Goal: Task Accomplishment & Management: Complete application form

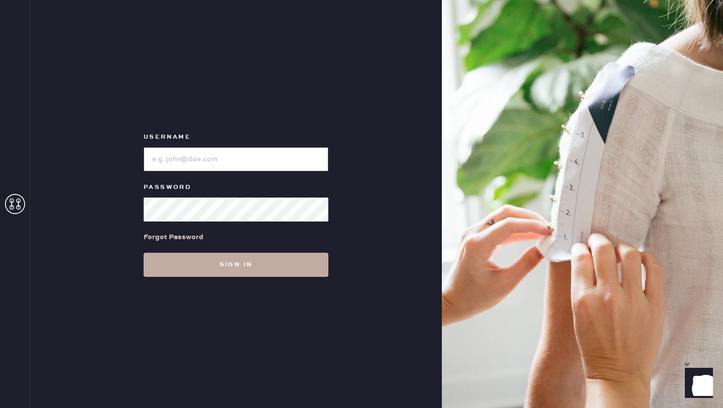
type input "reformationseattle"
click at [266, 267] on button "Sign in" at bounding box center [236, 265] width 185 height 24
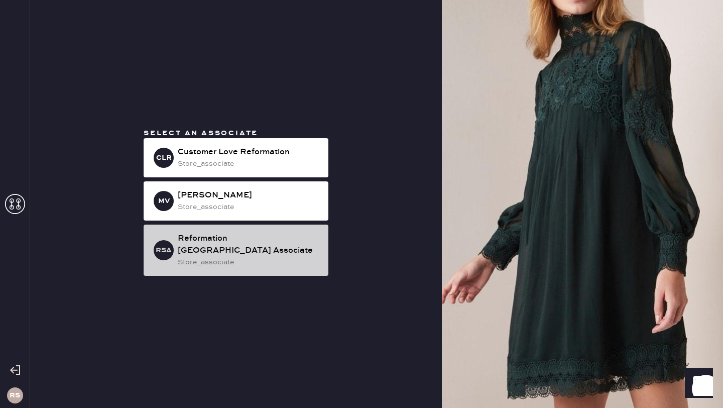
click at [238, 268] on div "RSA Reformation [GEOGRAPHIC_DATA] Associate store_associate" at bounding box center [236, 249] width 185 height 51
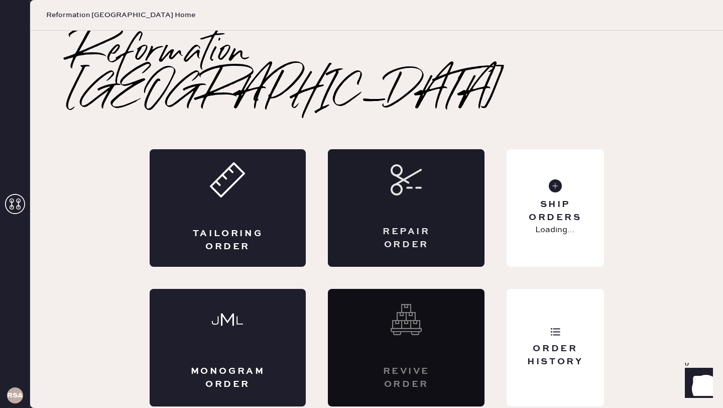
click at [437, 171] on div "Repair Order" at bounding box center [406, 208] width 157 height 118
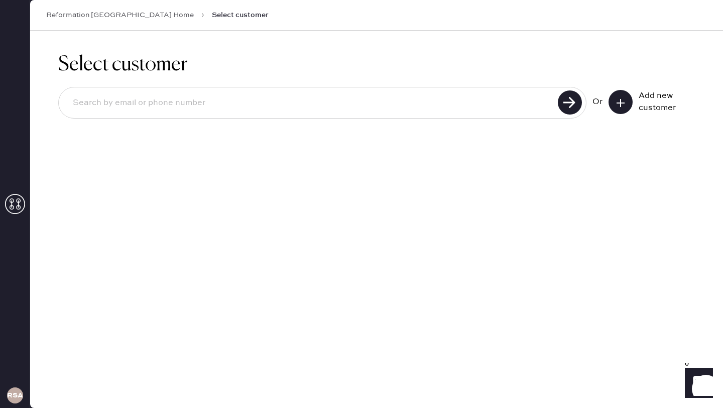
click at [202, 110] on input at bounding box center [310, 102] width 490 height 23
type input "[PERSON_NAME][EMAIL_ADDRESS][DOMAIN_NAME]"
click at [617, 102] on use at bounding box center [621, 103] width 8 height 8
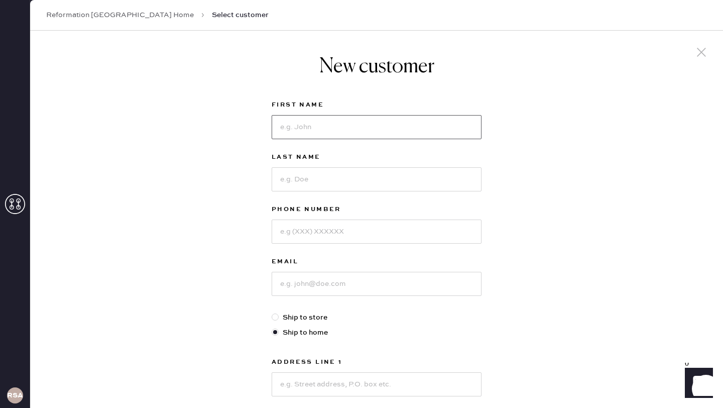
click at [310, 126] on input at bounding box center [377, 127] width 210 height 24
type input "[PERSON_NAME]"
click at [304, 183] on input at bounding box center [377, 179] width 210 height 24
type input "Finnegam"
click at [326, 232] on input at bounding box center [377, 231] width 210 height 24
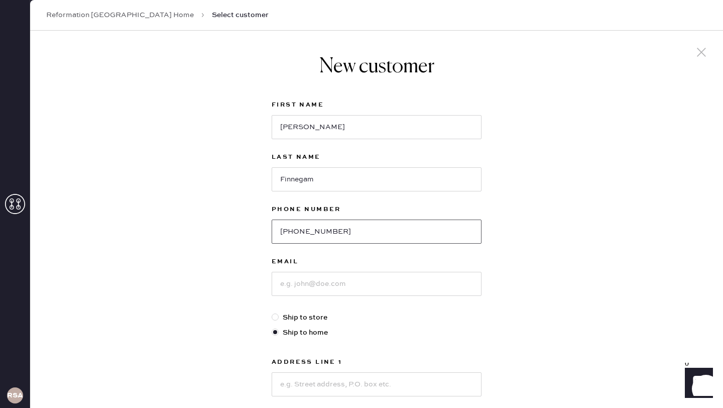
type input "[PHONE_NUMBER]"
click at [309, 288] on input at bounding box center [377, 284] width 210 height 24
type input "[PERSON_NAME][EMAIL_ADDRESS][DOMAIN_NAME]"
click at [388, 319] on label "Ship to store" at bounding box center [377, 317] width 210 height 11
click at [272, 312] on input "Ship to store" at bounding box center [272, 312] width 1 height 1
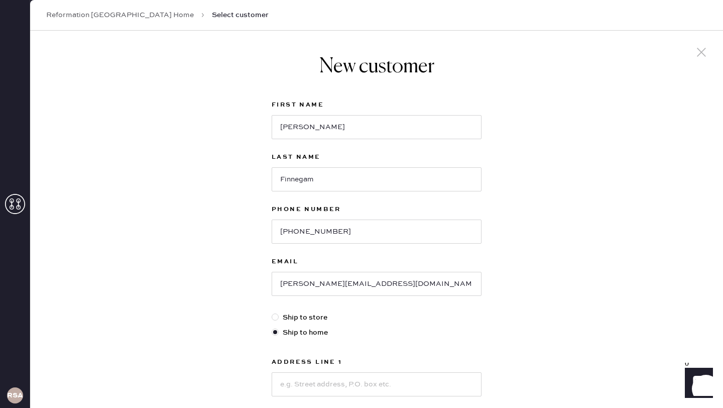
radio input "true"
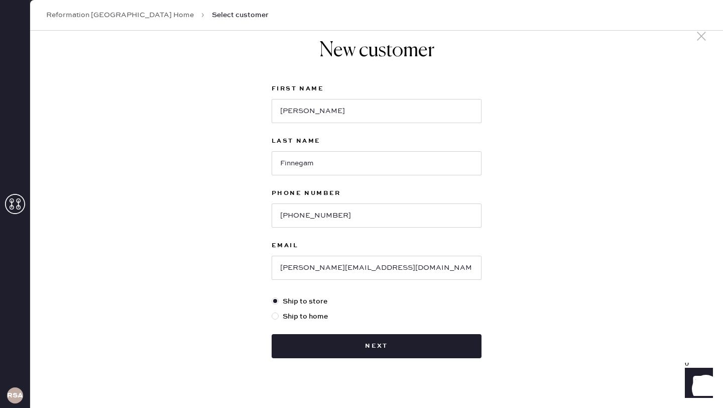
scroll to position [31, 0]
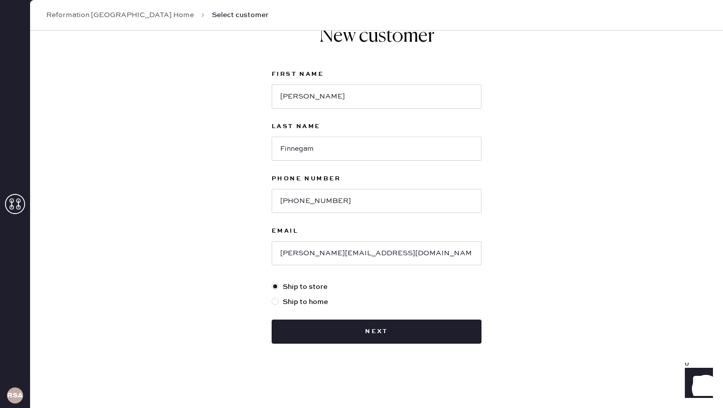
click at [277, 300] on div at bounding box center [275, 301] width 7 height 7
click at [272, 297] on input "Ship to home" at bounding box center [272, 296] width 1 height 1
radio input "true"
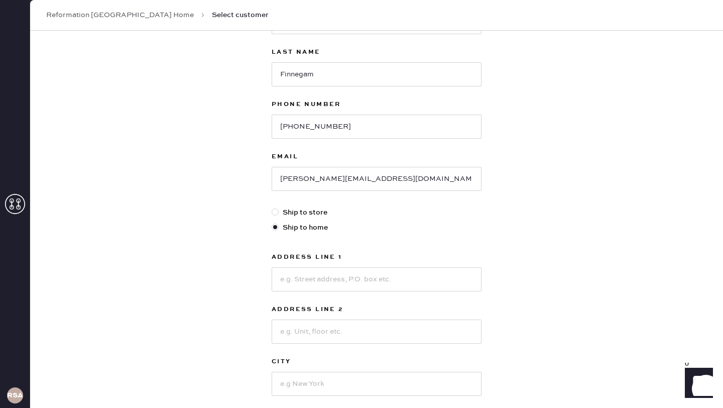
scroll to position [136, 0]
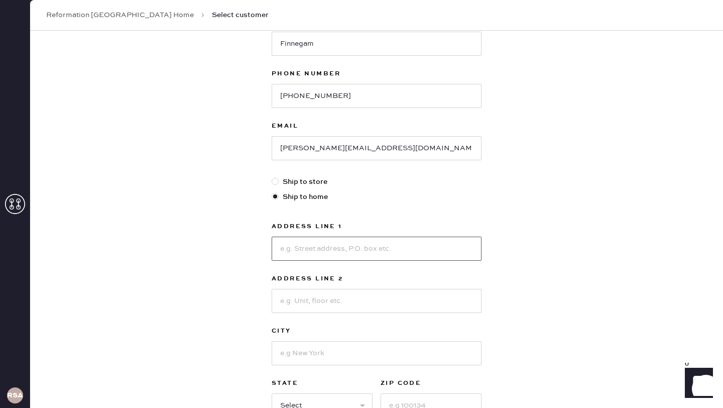
click at [309, 250] on input at bounding box center [377, 249] width 210 height 24
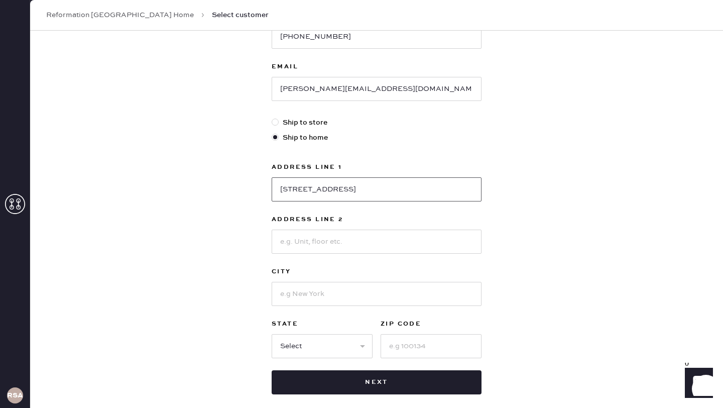
scroll to position [198, 0]
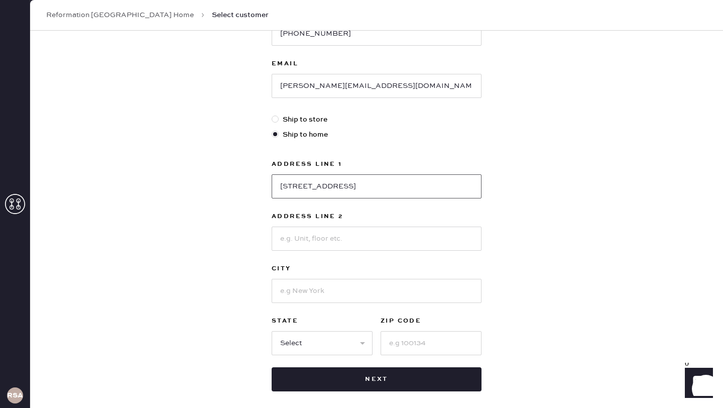
type input "[STREET_ADDRESS]"
click at [305, 294] on input at bounding box center [377, 291] width 210 height 24
type input "[GEOGRAPHIC_DATA]"
click at [333, 345] on select "Select AK AL AR AZ CA CO CT [GEOGRAPHIC_DATA] DE FL [GEOGRAPHIC_DATA] HI [GEOGR…" at bounding box center [322, 343] width 101 height 24
select select "NV"
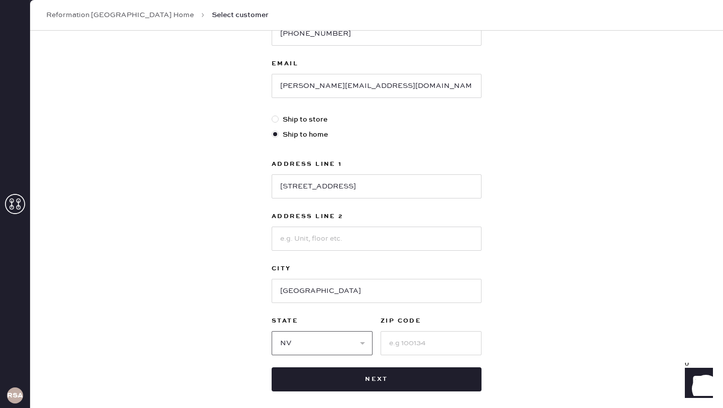
click at [272, 331] on select "Select AK AL AR AZ CA CO CT [GEOGRAPHIC_DATA] DE FL [GEOGRAPHIC_DATA] HI [GEOGR…" at bounding box center [322, 343] width 101 height 24
click at [414, 347] on input at bounding box center [431, 343] width 101 height 24
type input "98131"
click at [569, 333] on div "New customer First Name [PERSON_NAME] Last Name Finnegam Phone Number [PHONE_NU…" at bounding box center [376, 144] width 693 height 623
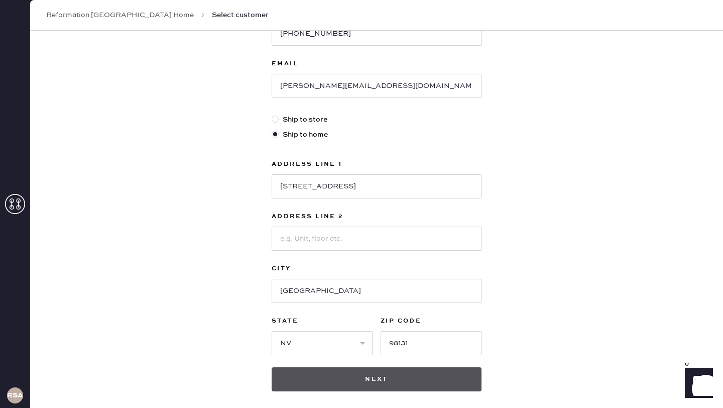
click at [400, 378] on button "Next" at bounding box center [377, 379] width 210 height 24
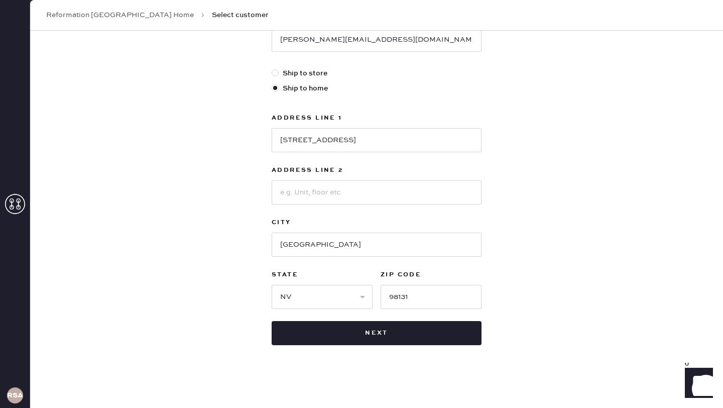
scroll to position [261, 0]
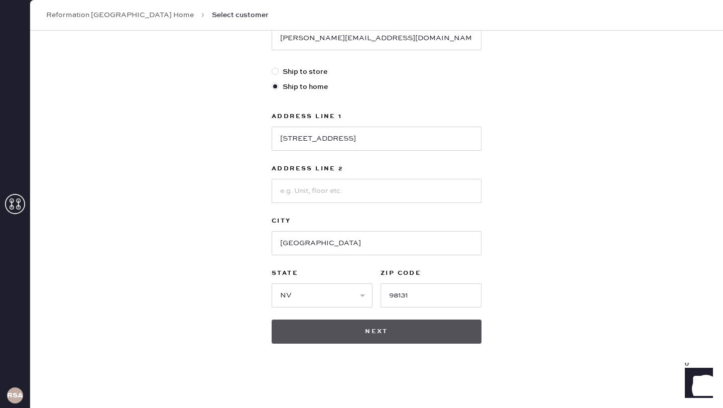
click at [369, 332] on button "Next" at bounding box center [377, 331] width 210 height 24
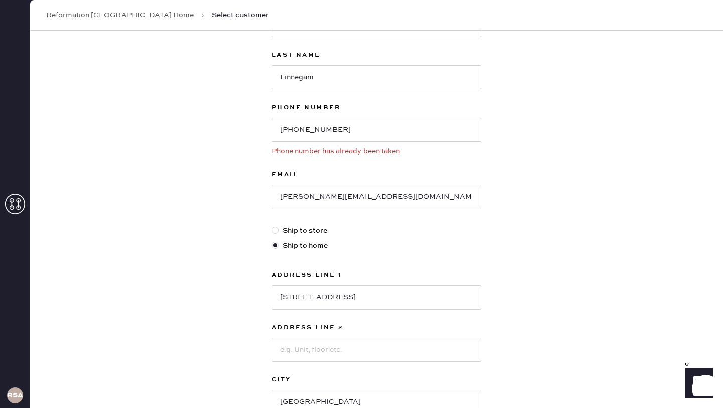
scroll to position [95, 0]
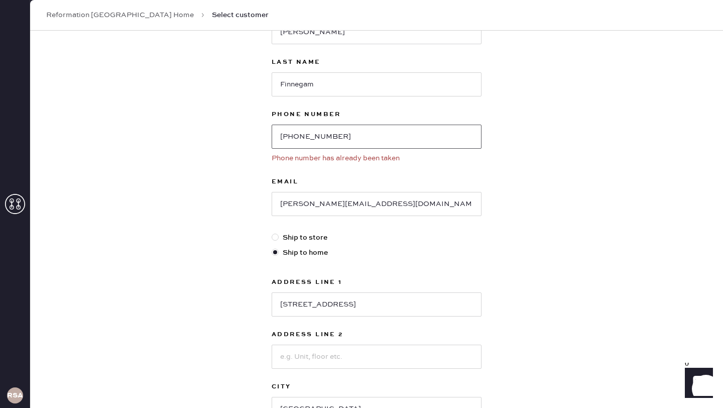
click at [343, 137] on input "[PHONE_NUMBER]" at bounding box center [377, 137] width 210 height 24
type input "[PHONE_NUMBER]"
click at [527, 243] on div "New customer First Name [PERSON_NAME] Last Name Finnegam Phone Number [PHONE_NU…" at bounding box center [376, 255] width 693 height 638
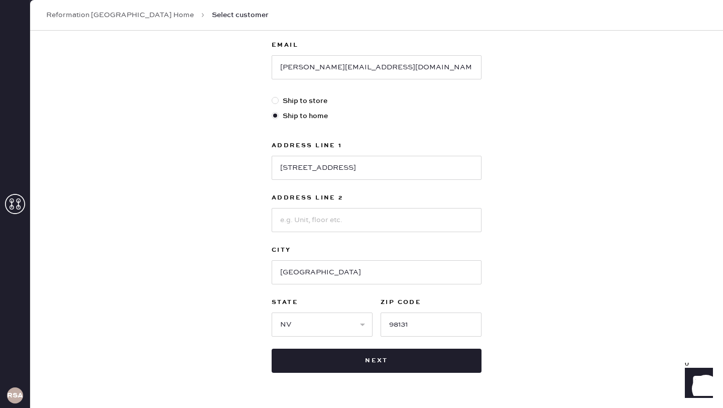
scroll to position [261, 0]
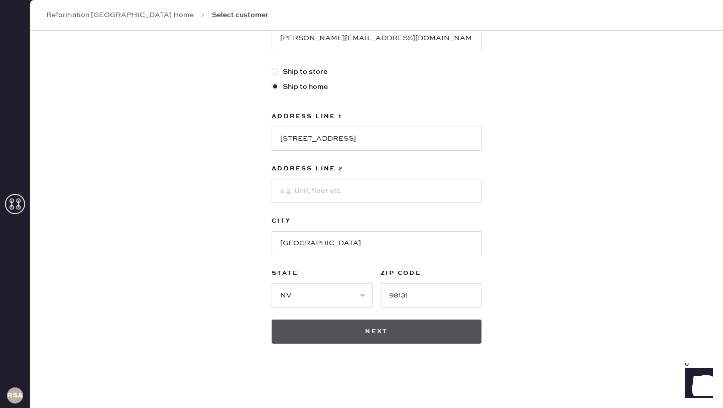
click at [385, 337] on button "Next" at bounding box center [377, 331] width 210 height 24
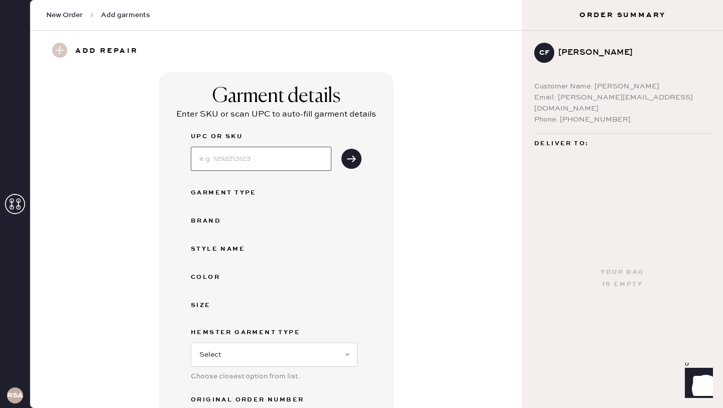
click at [223, 161] on input at bounding box center [261, 159] width 141 height 24
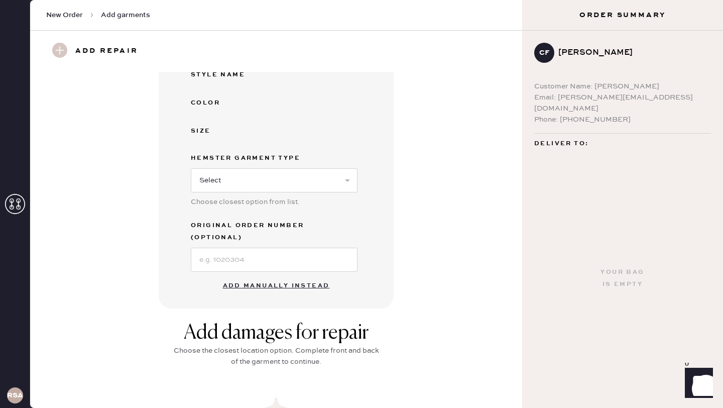
scroll to position [175, 0]
type input "1314461OLO025"
click at [345, 174] on select "Select Basic Skirt Jeans Leggings Pants Shorts Basic Sleeved Dress Basic Sleeve…" at bounding box center [274, 179] width 167 height 24
select select "2"
click at [191, 167] on select "Select Basic Skirt Jeans Leggings Pants Shorts Basic Sleeved Dress Basic Sleeve…" at bounding box center [274, 179] width 167 height 24
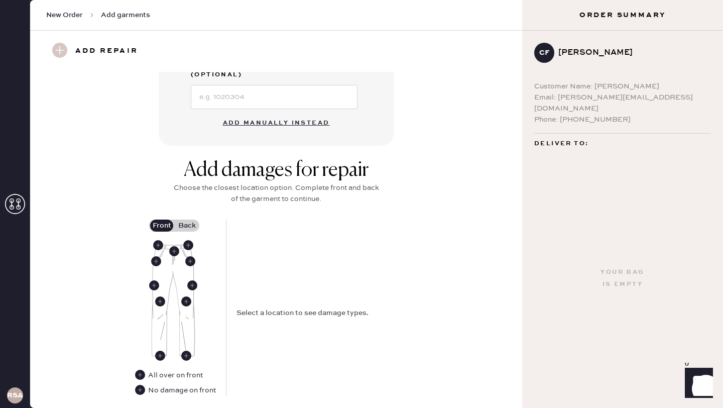
scroll to position [344, 0]
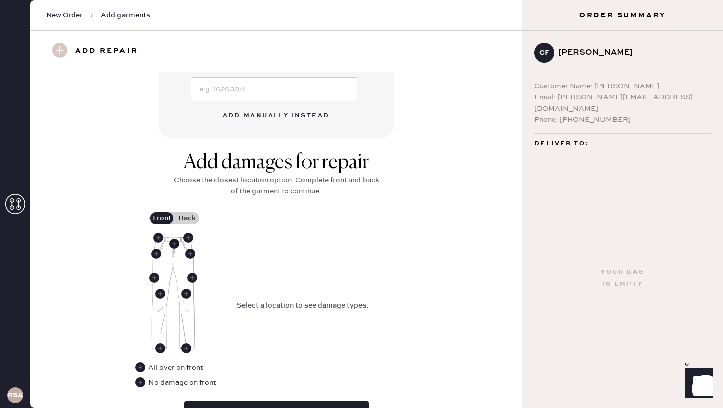
click at [174, 239] on use at bounding box center [174, 244] width 10 height 10
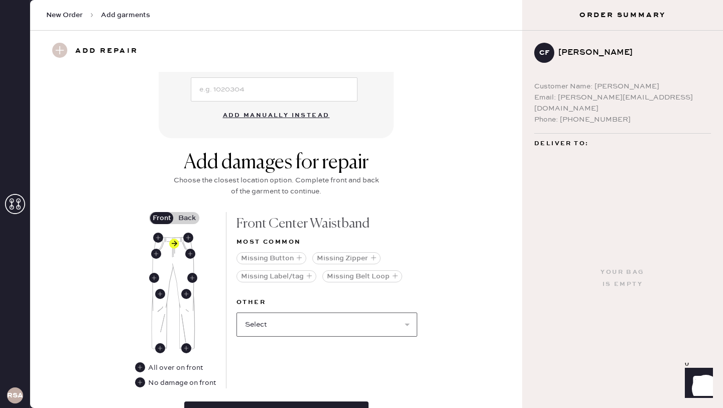
click at [336, 312] on select "Select Broken / Ripped Hem Broken Beads Broken Belt Loop Broken Button Broken E…" at bounding box center [327, 324] width 181 height 24
select select "1740"
click at [237, 312] on select "Select Broken / Ripped Hem Broken Beads Broken Belt Loop Broken Button Broken E…" at bounding box center [327, 324] width 181 height 24
select select
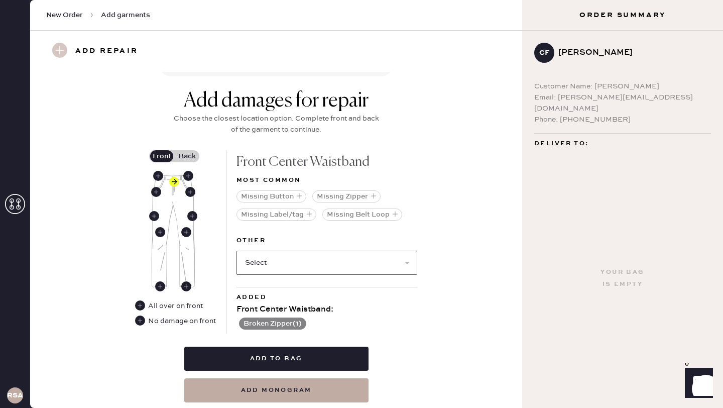
scroll to position [425, 0]
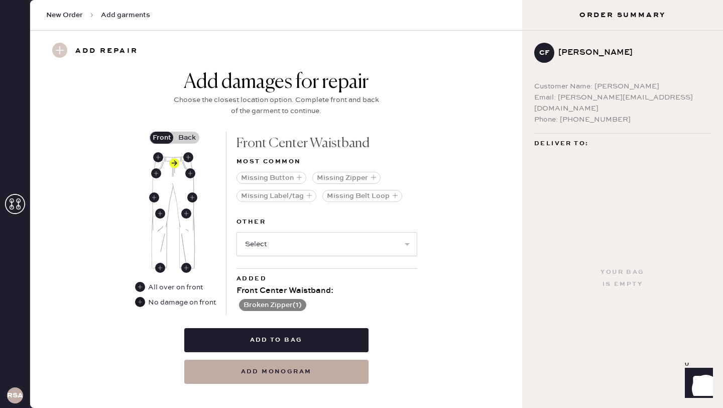
click at [141, 297] on use at bounding box center [140, 302] width 10 height 10
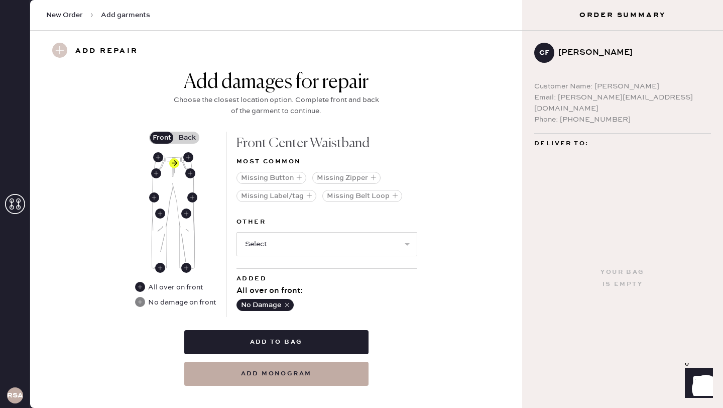
scroll to position [427, 0]
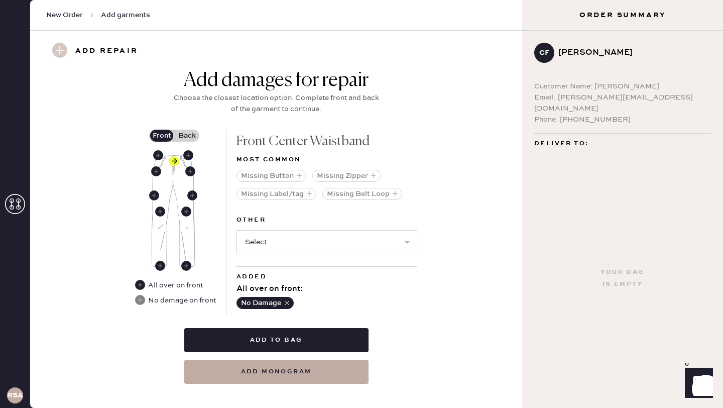
click at [187, 130] on label "Back" at bounding box center [186, 136] width 25 height 12
click at [187, 136] on input "Back" at bounding box center [187, 136] width 0 height 0
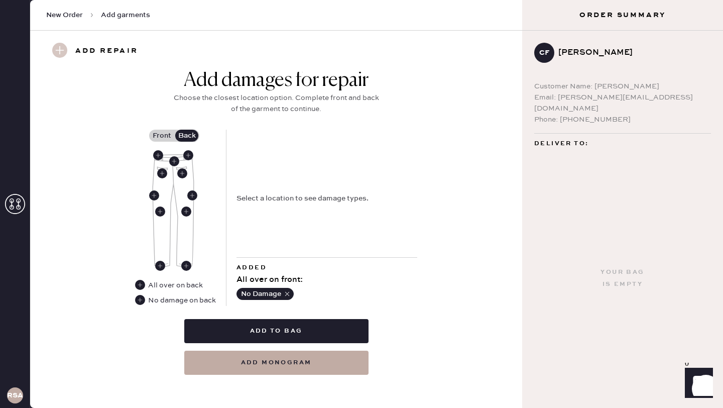
scroll to position [418, 0]
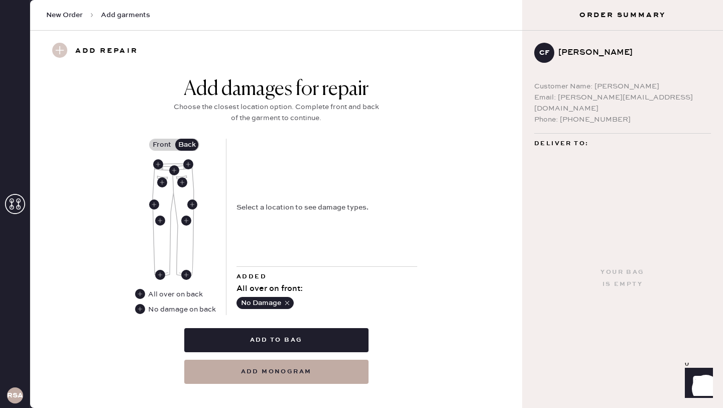
click at [172, 178] on img at bounding box center [173, 219] width 44 height 113
click at [172, 181] on img at bounding box center [173, 219] width 44 height 113
click at [163, 177] on use at bounding box center [162, 182] width 10 height 10
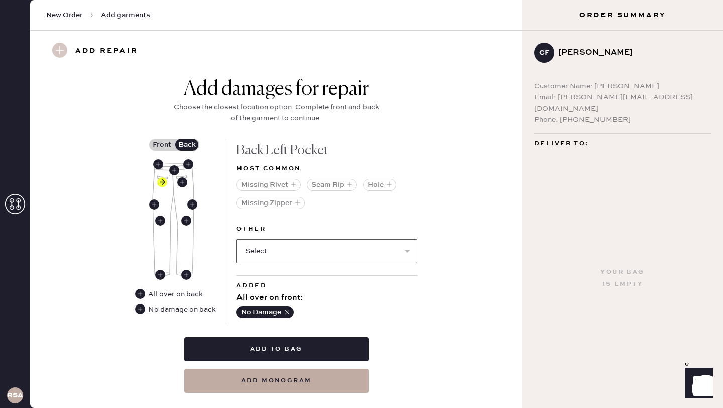
click at [398, 241] on select "Select Broken / Ripped Hem Broken Beads Broken Belt Loop Broken Button Broken E…" at bounding box center [327, 251] width 181 height 24
click at [387, 181] on icon "button" at bounding box center [389, 184] width 6 height 6
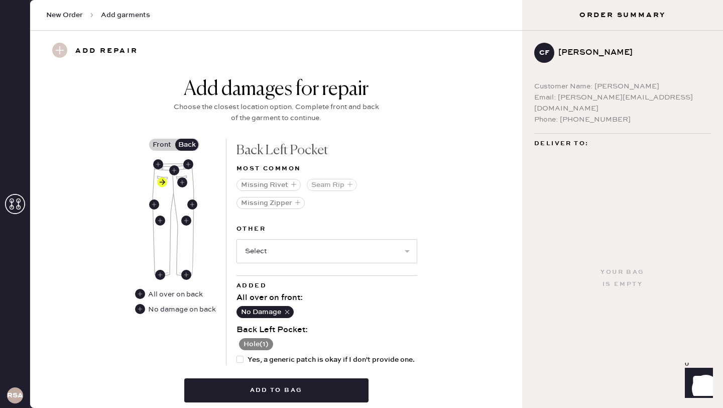
click at [347, 181] on icon "button" at bounding box center [350, 184] width 6 height 6
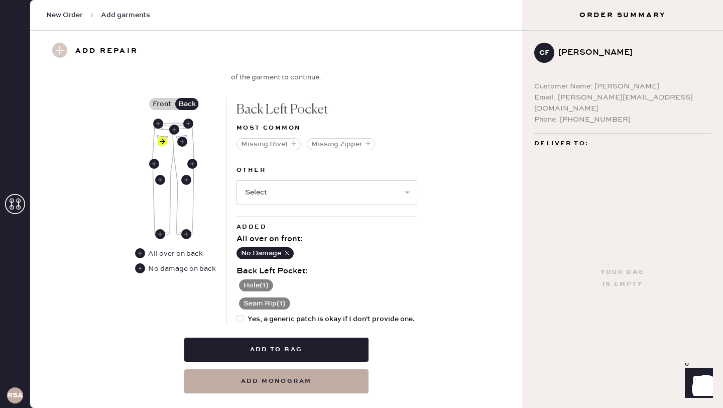
scroll to position [468, 0]
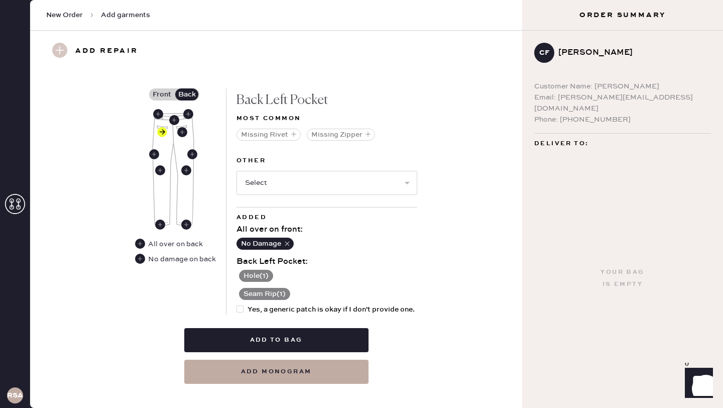
click at [242, 305] on div at bounding box center [240, 308] width 7 height 7
click at [237, 304] on input "Yes, a generic patch is okay if I don't provide one." at bounding box center [237, 304] width 1 height 1
checkbox input "true"
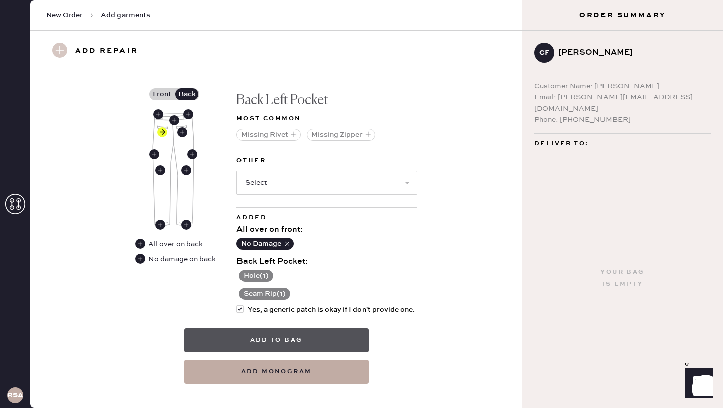
click at [298, 328] on button "Add to bag" at bounding box center [276, 340] width 184 height 24
click at [267, 328] on button "Add to bag" at bounding box center [276, 340] width 184 height 24
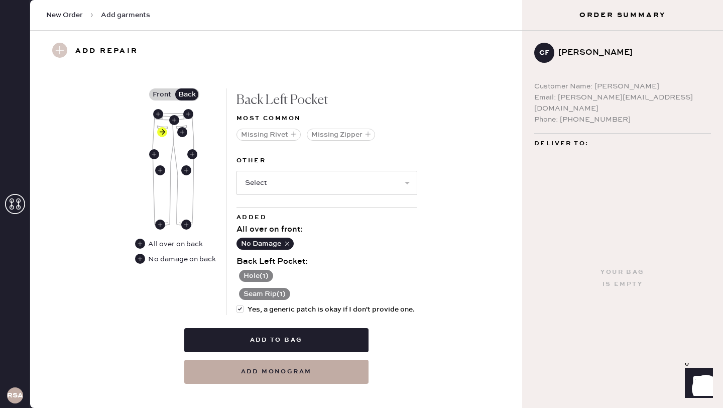
scroll to position [37, 0]
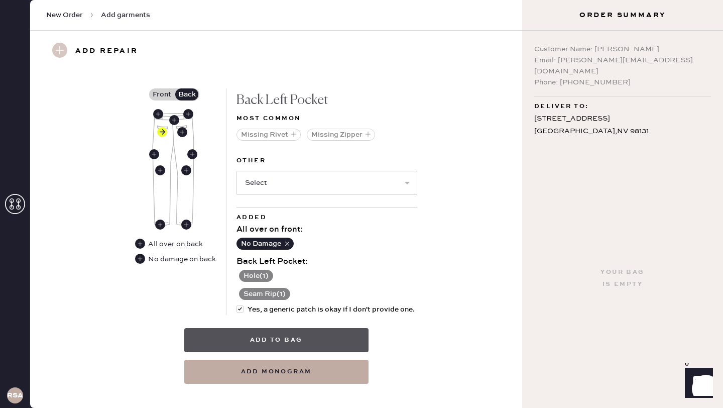
click at [265, 328] on button "Add to bag" at bounding box center [276, 340] width 184 height 24
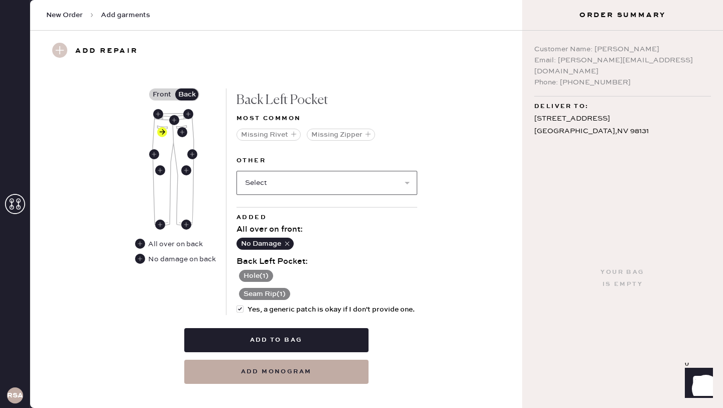
click at [400, 171] on select "Select Broken / Ripped Hem Broken Beads Broken Belt Loop Broken Button Broken E…" at bounding box center [327, 183] width 181 height 24
click at [399, 172] on select "Select Broken / Ripped Hem Broken Beads Broken Belt Loop Broken Button Broken E…" at bounding box center [327, 183] width 181 height 24
click at [405, 172] on select "Select Broken / Ripped Hem Broken Beads Broken Belt Loop Broken Button Broken E…" at bounding box center [327, 183] width 181 height 24
select select "1748"
click at [237, 171] on select "Select Broken / Ripped Hem Broken Beads Broken Belt Loop Broken Button Broken E…" at bounding box center [327, 183] width 181 height 24
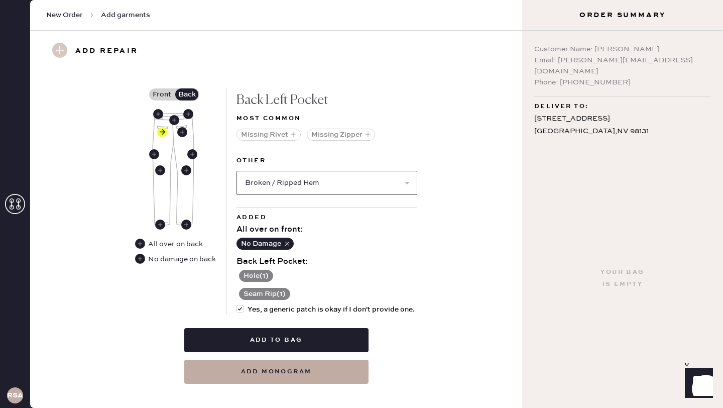
select select
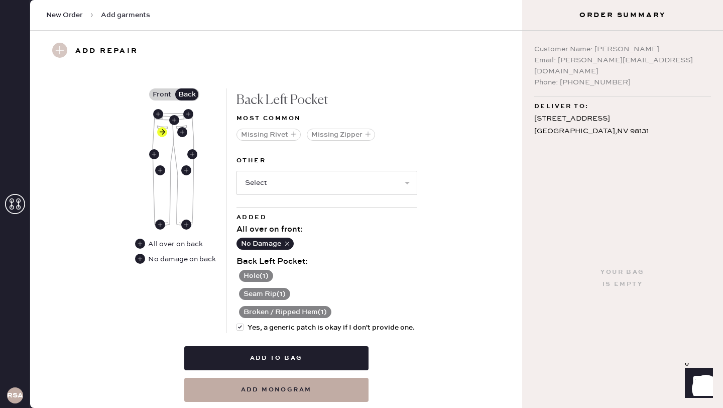
click at [325, 306] on button "Broken / Ripped Hem ( 1 )" at bounding box center [285, 312] width 92 height 12
click at [245, 307] on use at bounding box center [243, 312] width 10 height 10
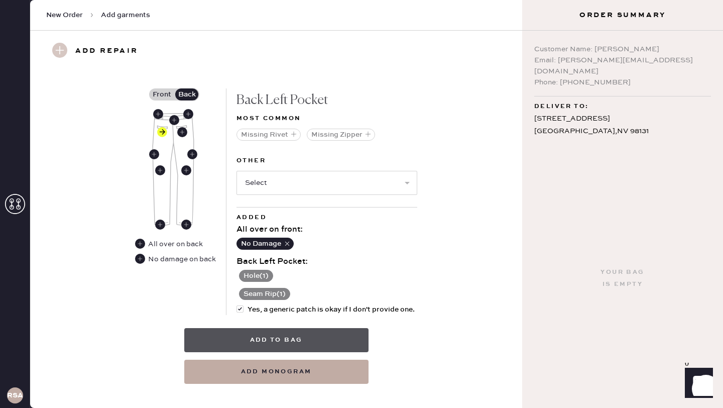
click at [265, 328] on button "Add to bag" at bounding box center [276, 340] width 184 height 24
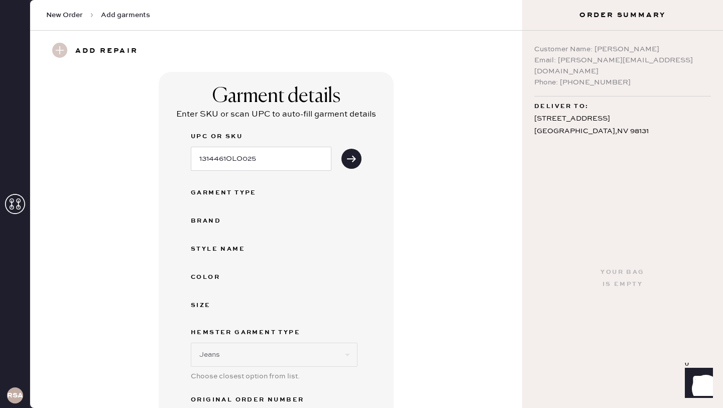
scroll to position [2, 0]
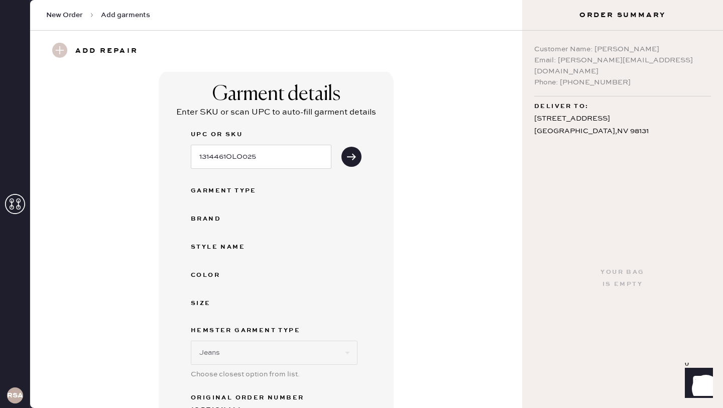
click at [79, 50] on h3 "Add repair" at bounding box center [106, 51] width 63 height 17
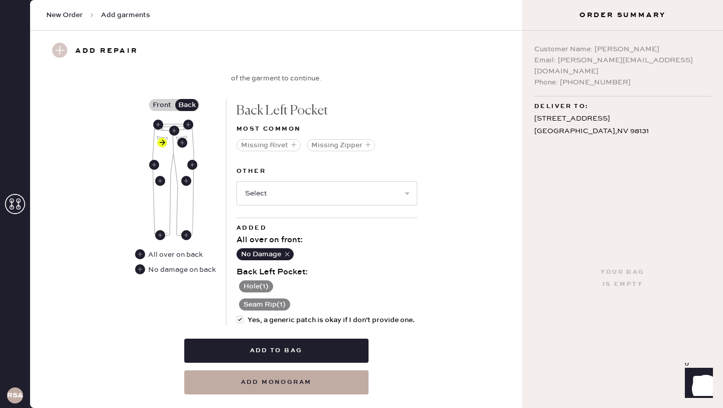
scroll to position [468, 0]
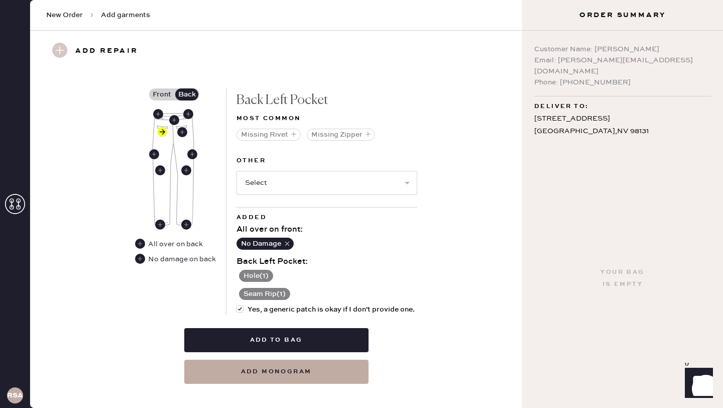
click at [162, 88] on label "Front" at bounding box center [161, 94] width 25 height 12
click at [162, 94] on input "Front" at bounding box center [162, 94] width 0 height 0
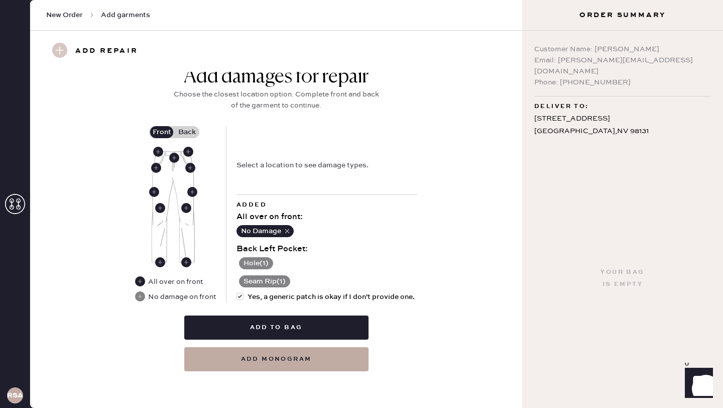
scroll to position [418, 0]
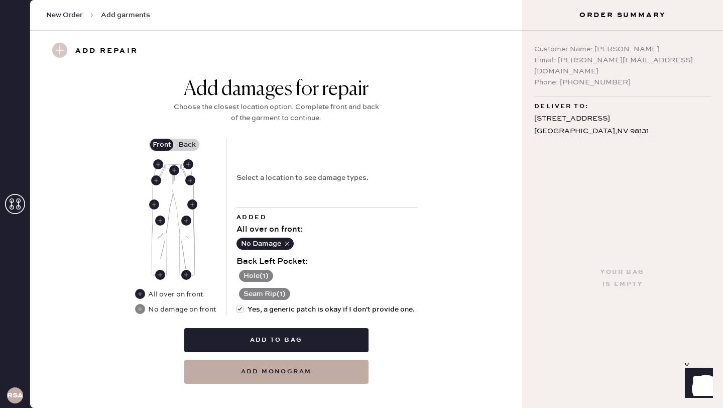
click at [163, 139] on label "Front" at bounding box center [161, 145] width 25 height 12
click at [162, 145] on input "Front" at bounding box center [162, 145] width 0 height 0
click at [173, 165] on use at bounding box center [174, 170] width 10 height 10
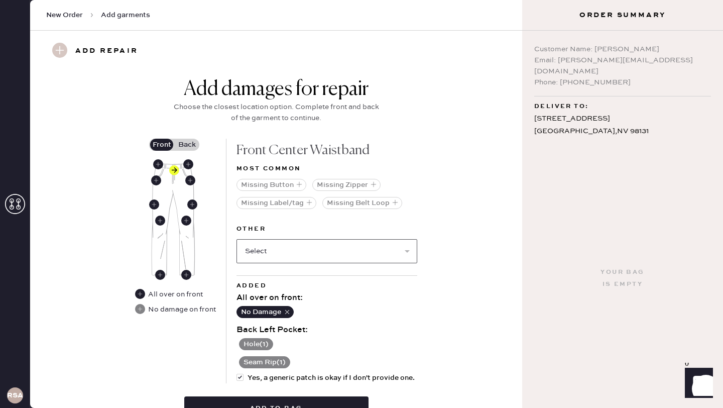
click at [351, 240] on select "Select Broken / Ripped Hem Broken Beads Broken Belt Loop Broken Button Broken E…" at bounding box center [327, 251] width 181 height 24
select select "1740"
click at [237, 239] on select "Select Broken / Ripped Hem Broken Beads Broken Belt Loop Broken Button Broken E…" at bounding box center [327, 251] width 181 height 24
select select
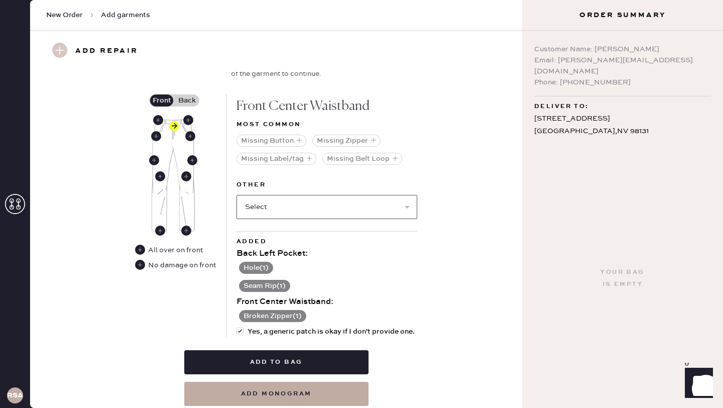
scroll to position [484, 0]
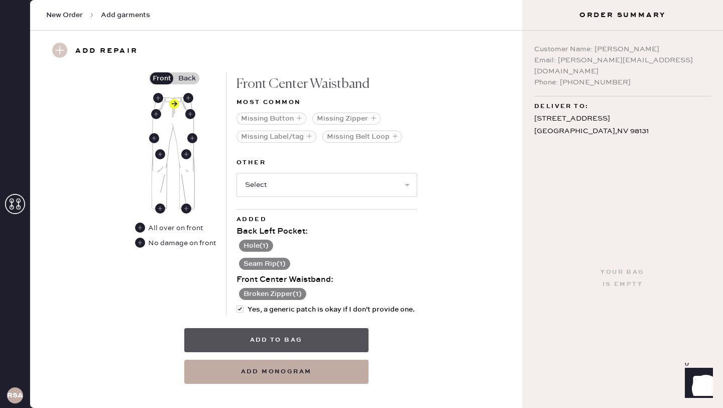
click at [278, 328] on button "Add to bag" at bounding box center [276, 340] width 184 height 24
click at [319, 328] on button "Add to bag" at bounding box center [276, 340] width 184 height 24
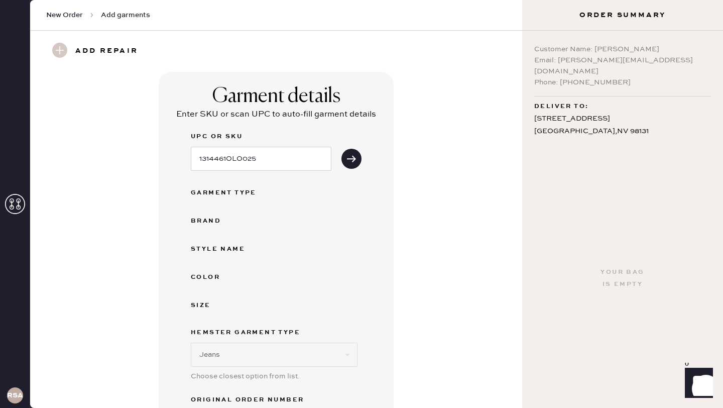
scroll to position [1, 0]
click at [351, 159] on icon "submit" at bounding box center [351, 158] width 10 height 10
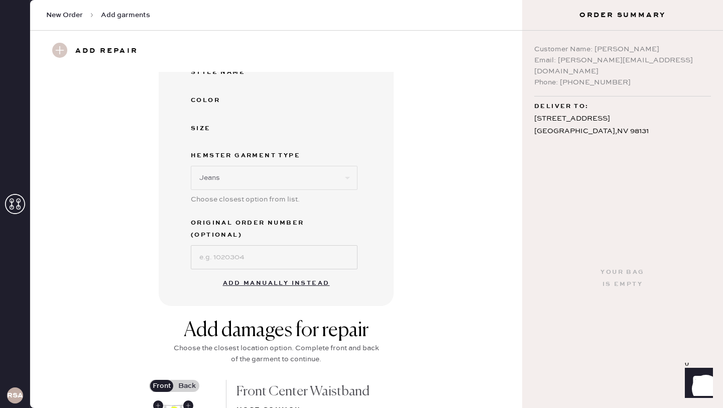
scroll to position [229, 0]
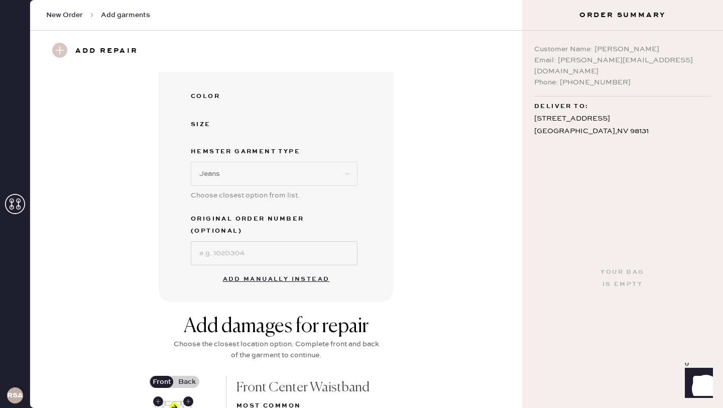
click at [273, 269] on button "Add manually instead" at bounding box center [276, 279] width 119 height 20
select select "2"
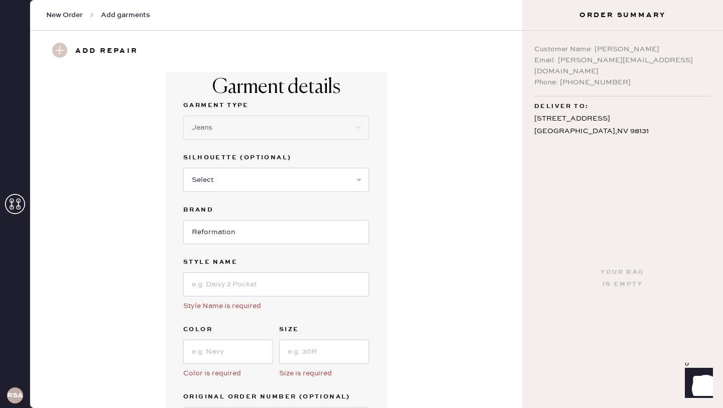
scroll to position [0, 0]
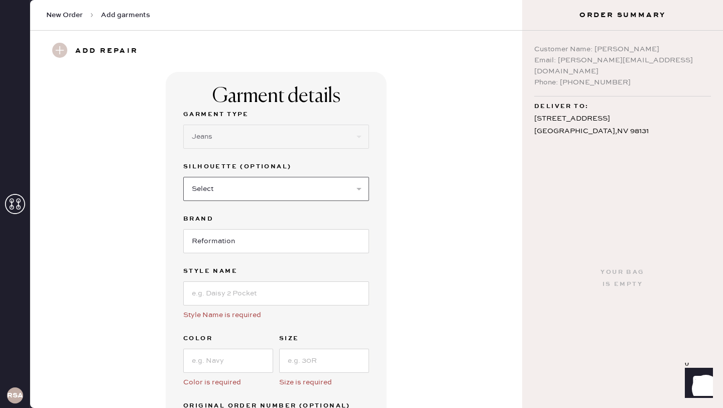
click at [300, 191] on select "Select Shorts Cropped Flare Boot Cut Straight Skinny Other" at bounding box center [276, 189] width 186 height 24
select select "5"
click at [183, 177] on select "Select Shorts Cropped Flare Boot Cut Straight Skinny Other" at bounding box center [276, 189] width 186 height 24
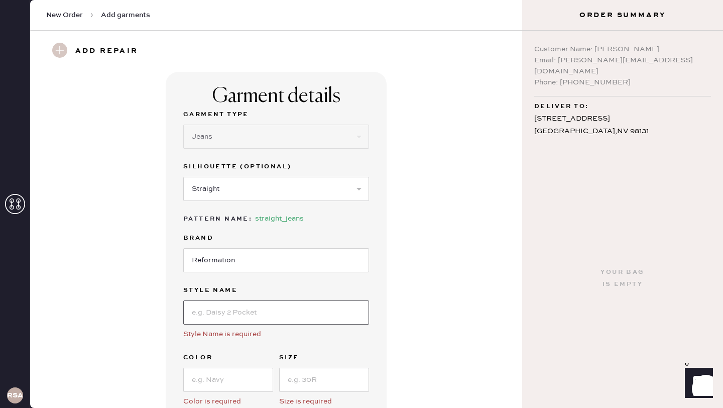
click at [231, 315] on input at bounding box center [276, 312] width 186 height 24
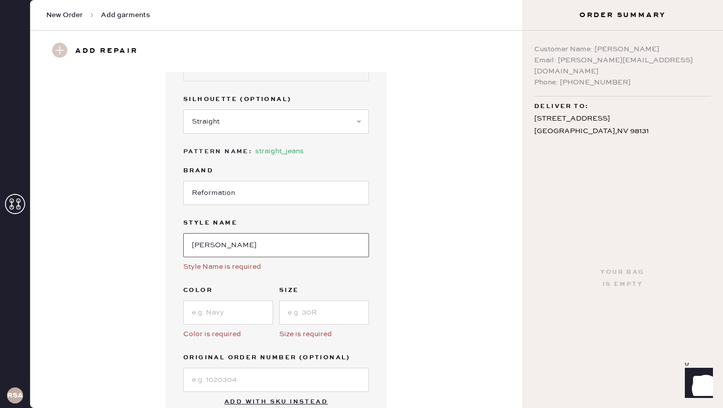
scroll to position [86, 0]
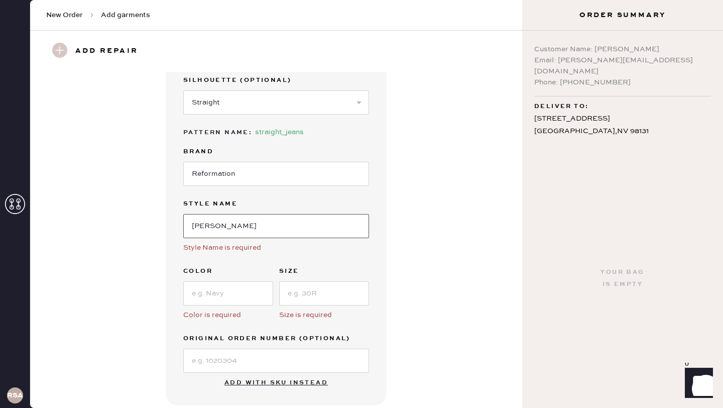
type input "[PERSON_NAME]"
click at [228, 290] on input at bounding box center [228, 293] width 90 height 24
type input "[US_STATE]"
click at [307, 291] on input at bounding box center [324, 293] width 90 height 24
type input "25"
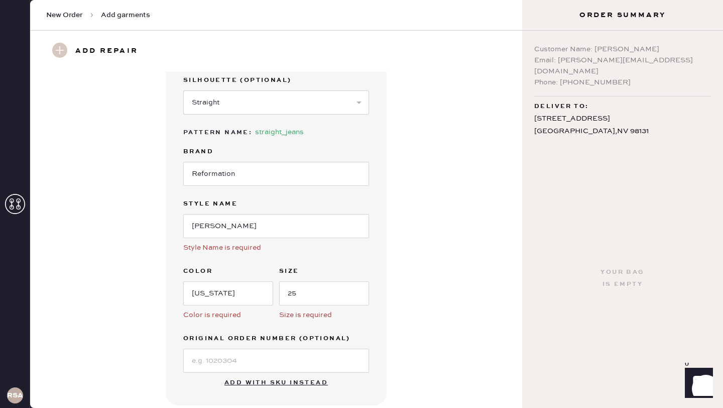
click at [352, 317] on div "Size is required" at bounding box center [324, 314] width 90 height 11
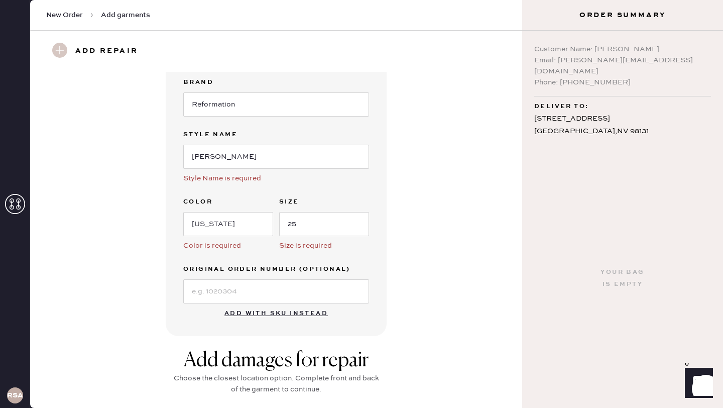
scroll to position [172, 0]
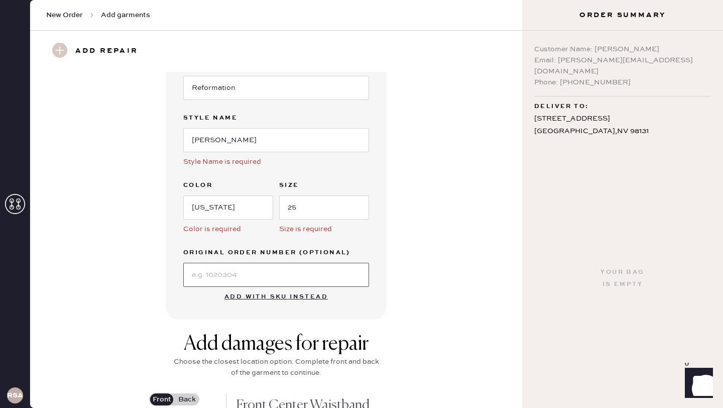
click at [247, 277] on input at bounding box center [276, 275] width 186 height 24
type input "S13545707"
click at [460, 262] on div "Garment details Garment Type Select Basic Skirt Jeans Leggings Pants Shorts Bas…" at bounding box center [276, 110] width 456 height 420
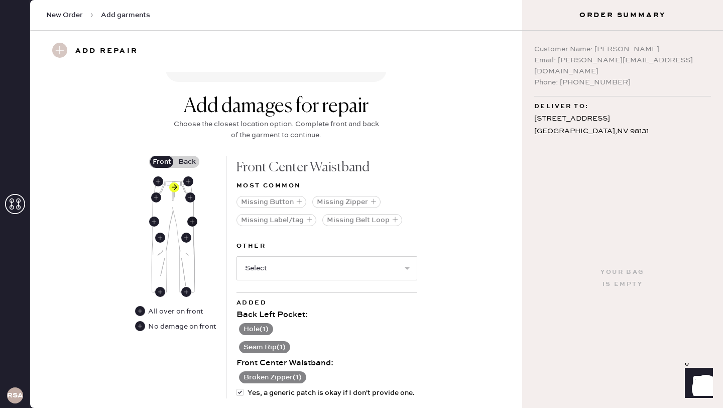
scroll to position [410, 0]
click at [186, 159] on label "Back" at bounding box center [186, 162] width 25 height 12
click at [187, 162] on input "Back" at bounding box center [187, 162] width 0 height 0
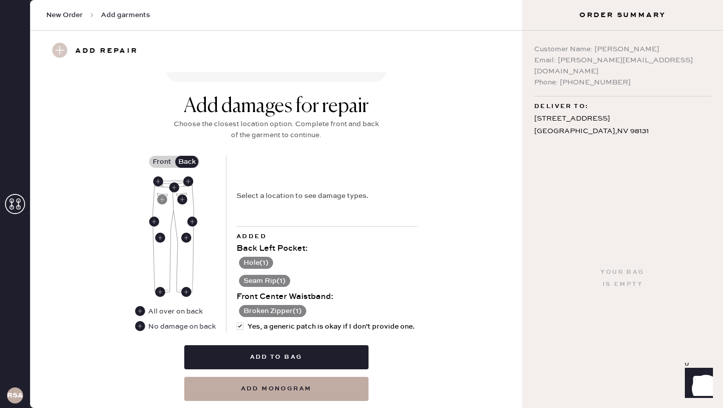
scroll to position [439, 0]
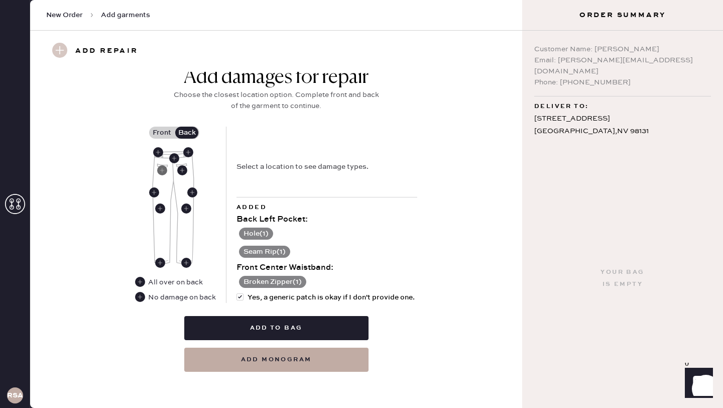
click at [163, 170] on use at bounding box center [162, 170] width 10 height 10
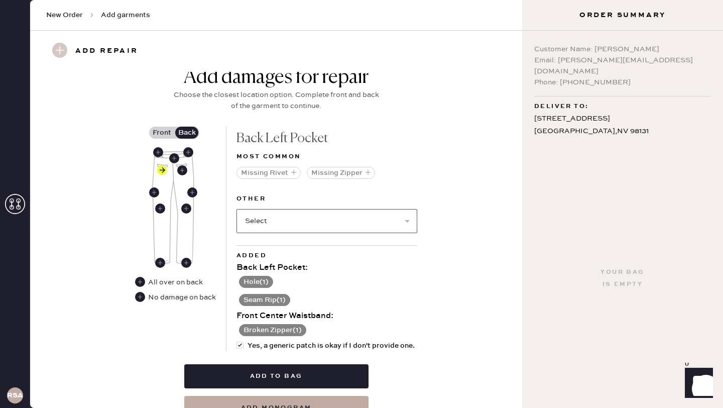
click at [305, 225] on select "Select Broken / Ripped Hem Broken Beads Broken Belt Loop Broken Button Broken E…" at bounding box center [327, 221] width 181 height 24
click at [141, 282] on use at bounding box center [140, 282] width 10 height 10
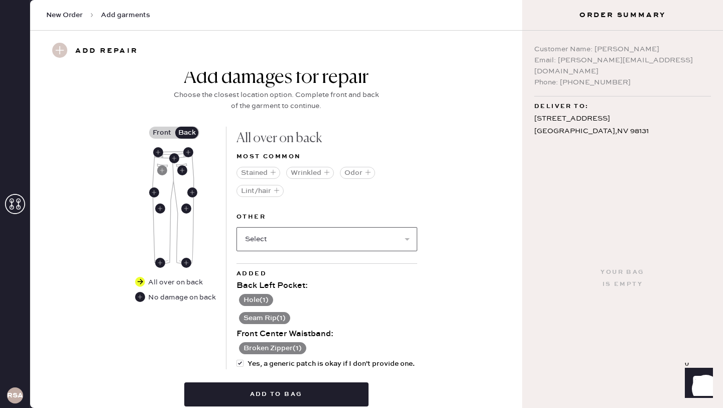
click at [302, 237] on select "Select Broken / Ripped Hem Broken Beads Broken Belt Loop Broken Button Broken E…" at bounding box center [327, 239] width 181 height 24
select select "2098"
click at [237, 227] on select "Select Broken / Ripped Hem Broken Beads Broken Belt Loop Broken Button Broken E…" at bounding box center [327, 239] width 181 height 24
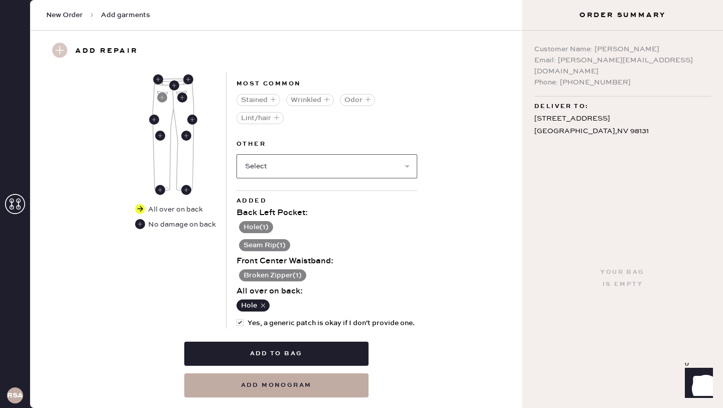
scroll to position [515, 0]
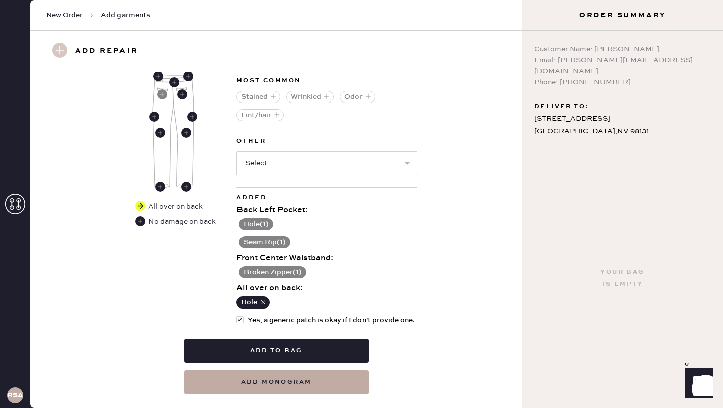
click at [274, 213] on div "Back Left Pocket :" at bounding box center [327, 210] width 181 height 12
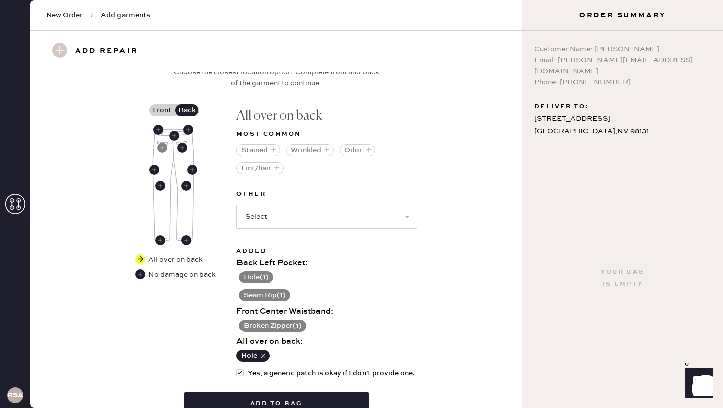
scroll to position [462, 0]
click at [163, 148] on use at bounding box center [162, 147] width 10 height 10
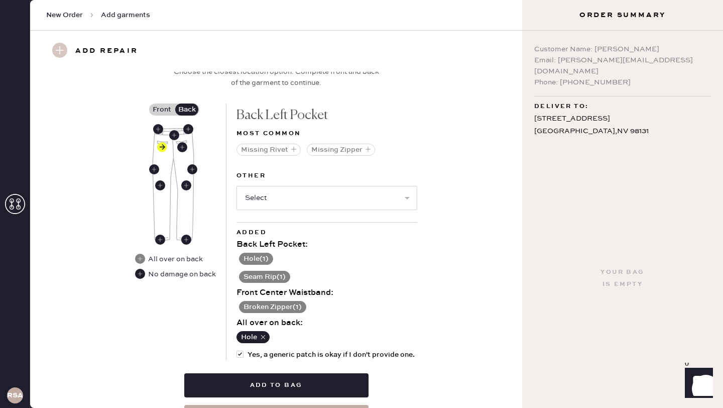
click at [261, 258] on button "Hole ( 1 )" at bounding box center [256, 259] width 34 height 12
click at [242, 258] on use at bounding box center [243, 259] width 10 height 10
click at [272, 276] on button "Seam Rip ( 1 )" at bounding box center [264, 277] width 51 height 12
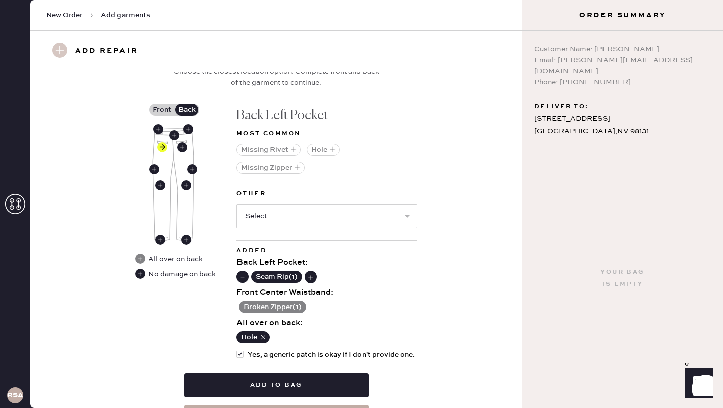
click at [244, 277] on use at bounding box center [243, 277] width 10 height 10
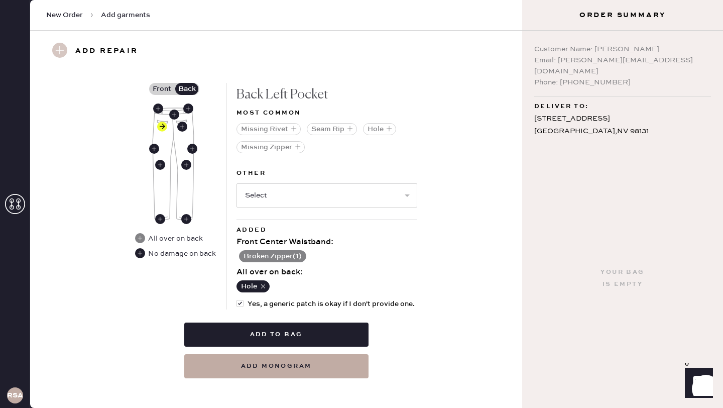
scroll to position [489, 0]
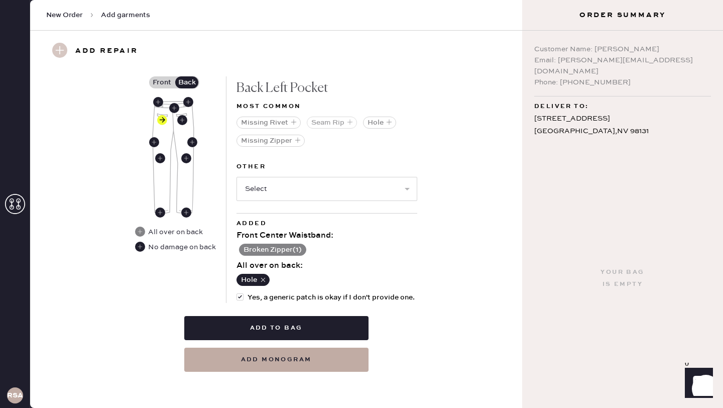
click at [338, 122] on button "Seam Rip" at bounding box center [332, 122] width 50 height 12
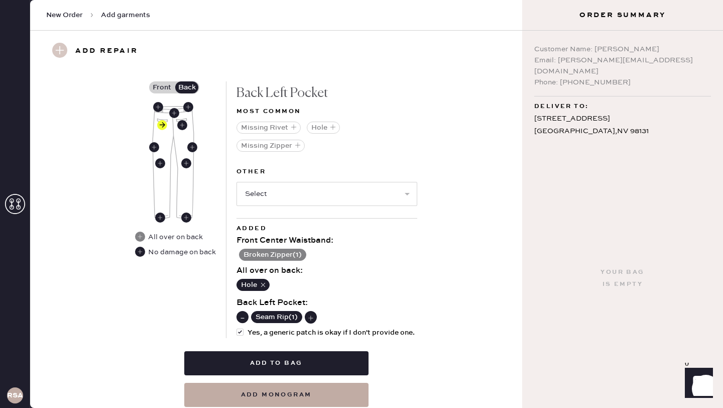
scroll to position [486, 0]
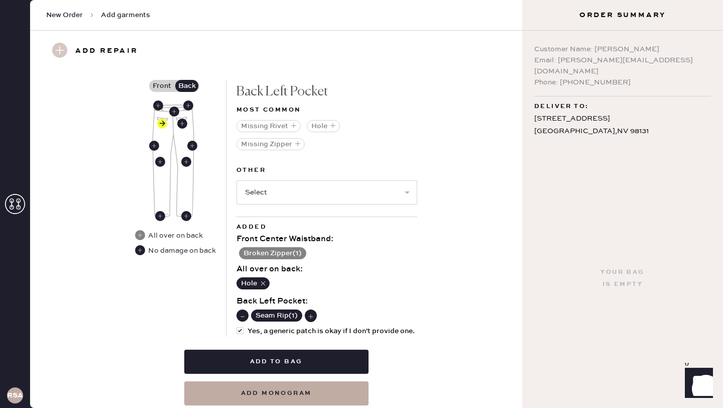
click at [243, 313] on use at bounding box center [243, 316] width 10 height 10
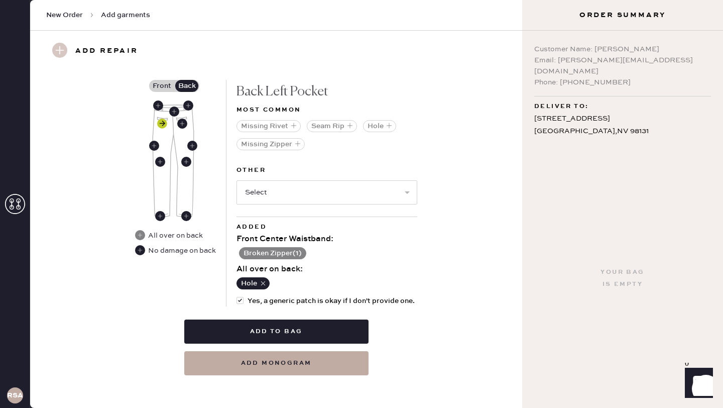
click at [162, 125] on use at bounding box center [162, 124] width 10 height 10
click at [141, 235] on use at bounding box center [140, 235] width 10 height 10
click at [313, 186] on select "Select Broken / Ripped Hem Broken Beads Broken Belt Loop Broken Button Broken E…" at bounding box center [327, 192] width 181 height 24
select select "2099"
click at [237, 180] on select "Select Broken / Ripped Hem Broken Beads Broken Belt Loop Broken Button Broken E…" at bounding box center [327, 192] width 181 height 24
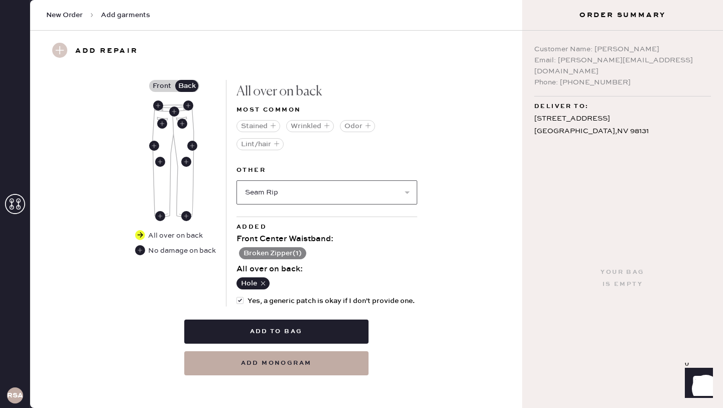
select select
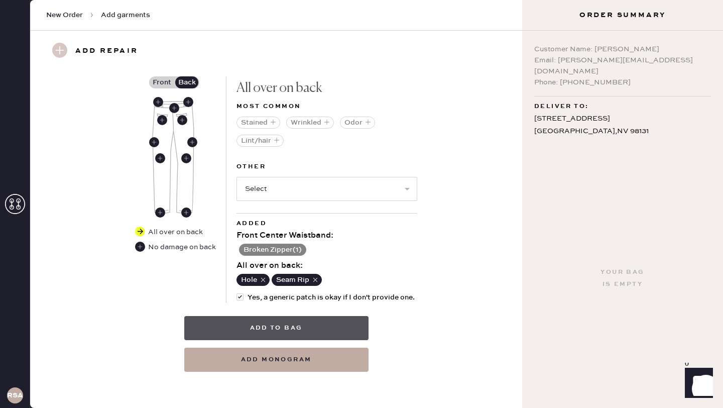
click at [296, 329] on button "Add to bag" at bounding box center [276, 328] width 184 height 24
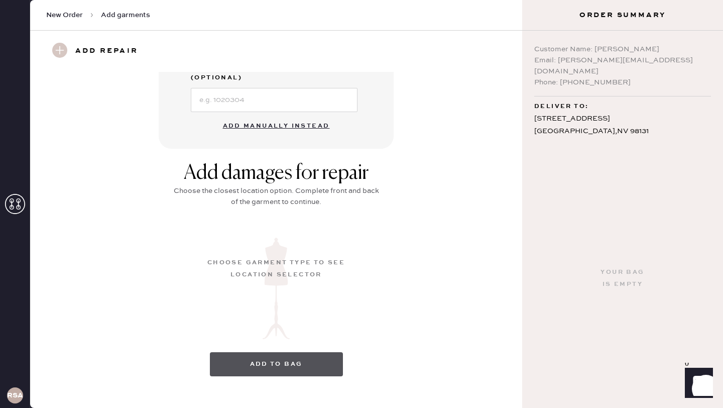
scroll to position [0, 0]
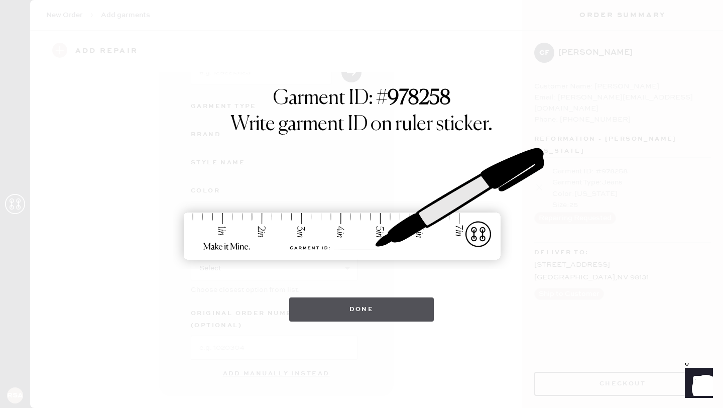
click at [355, 306] on button "Done" at bounding box center [361, 309] width 145 height 24
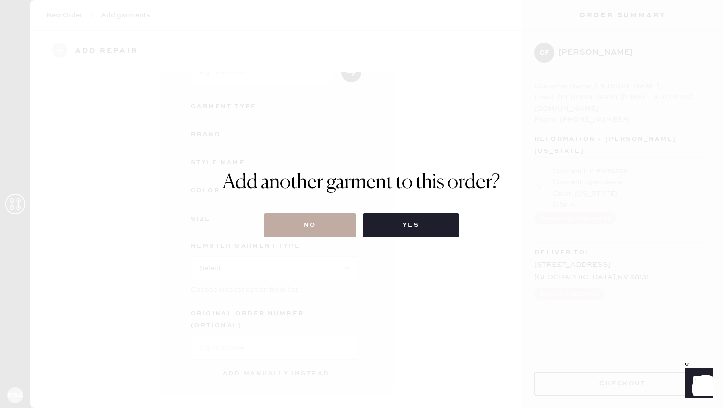
click at [327, 222] on button "No" at bounding box center [310, 225] width 93 height 24
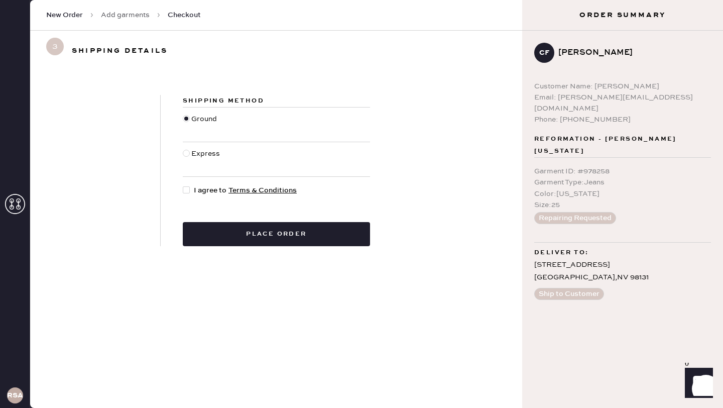
click at [184, 192] on div at bounding box center [186, 189] width 7 height 7
click at [183, 185] on input "I agree to Terms & Conditions" at bounding box center [183, 185] width 1 height 1
checkbox input "true"
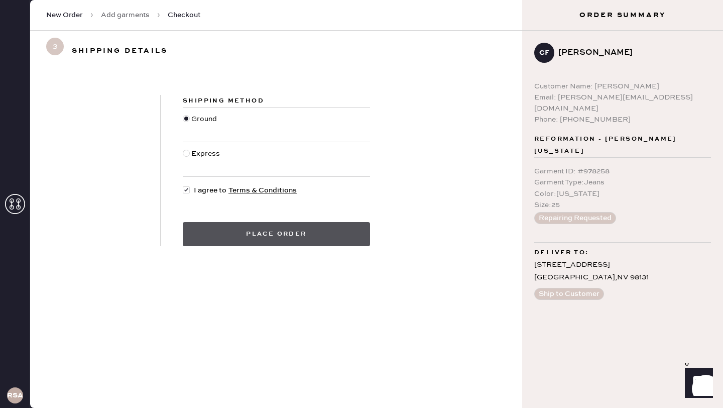
click at [291, 245] on button "Place order" at bounding box center [276, 234] width 187 height 24
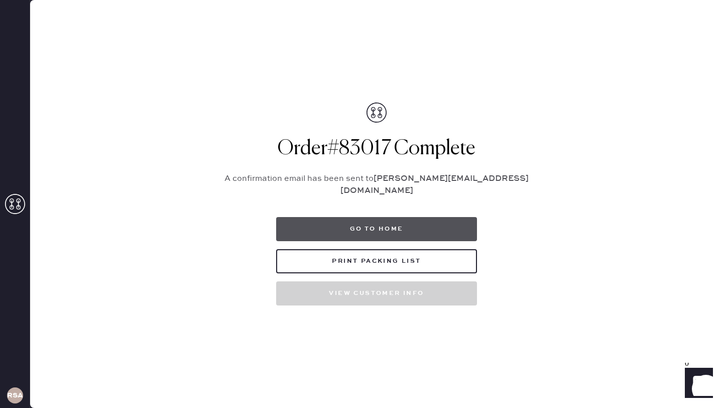
click at [393, 227] on button "Go to home" at bounding box center [376, 229] width 201 height 24
